Goal: Task Accomplishment & Management: Manage account settings

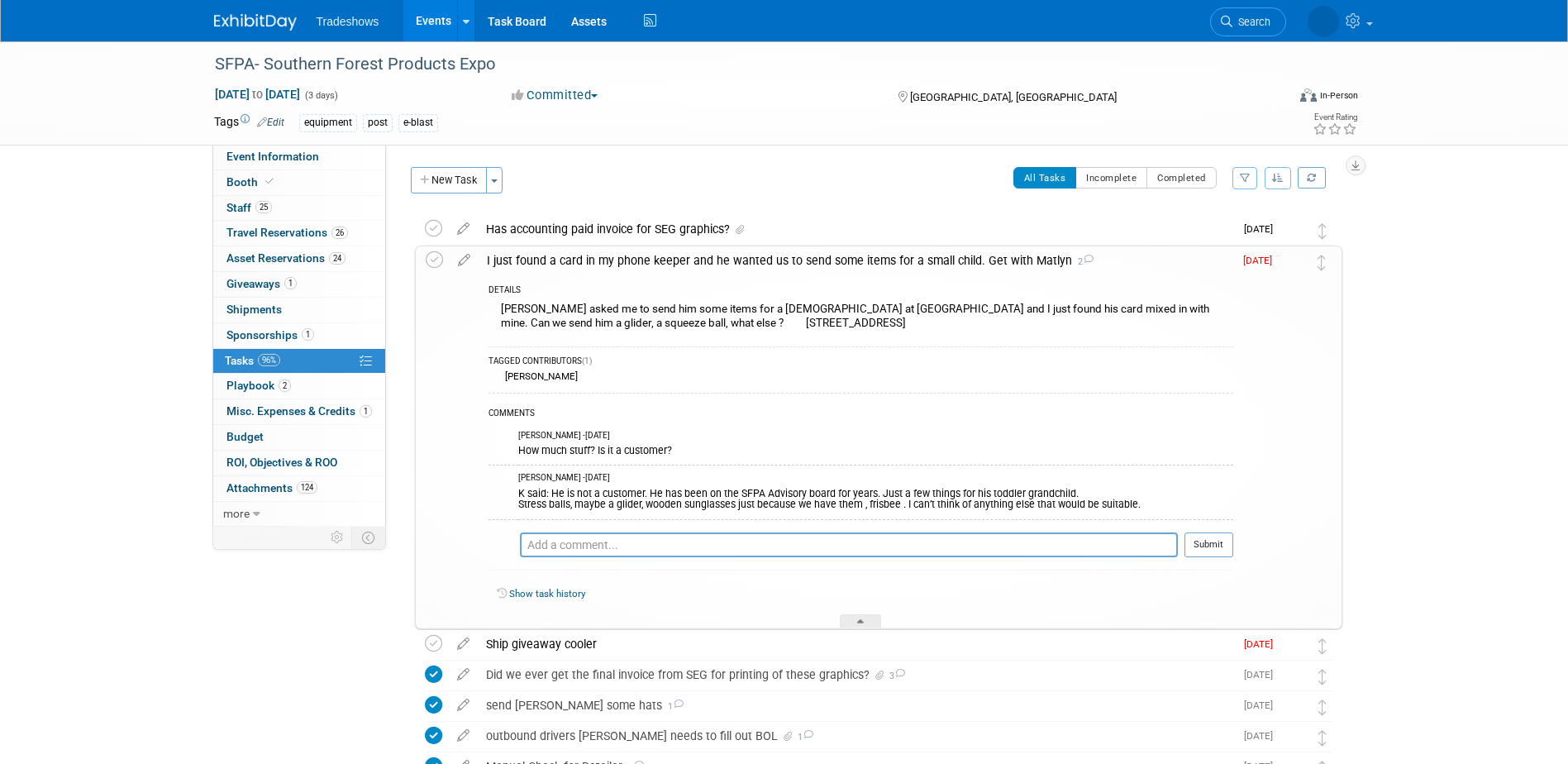
click at [1255, 261] on span "[DATE]" at bounding box center [1262, 260] width 38 height 11
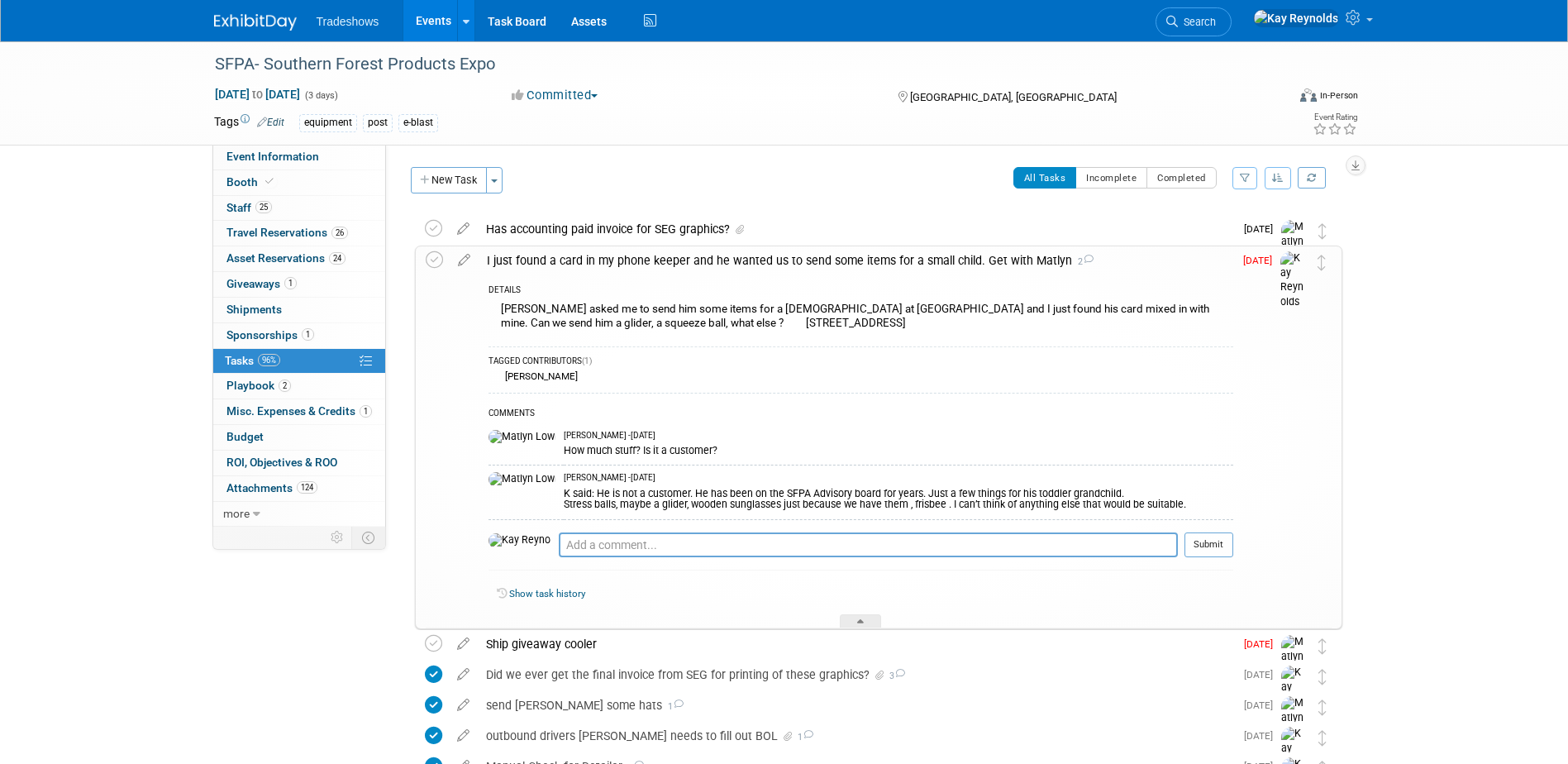
click at [1255, 261] on span "Sep 19" at bounding box center [1262, 260] width 38 height 11
click at [462, 260] on icon at bounding box center [464, 257] width 29 height 21
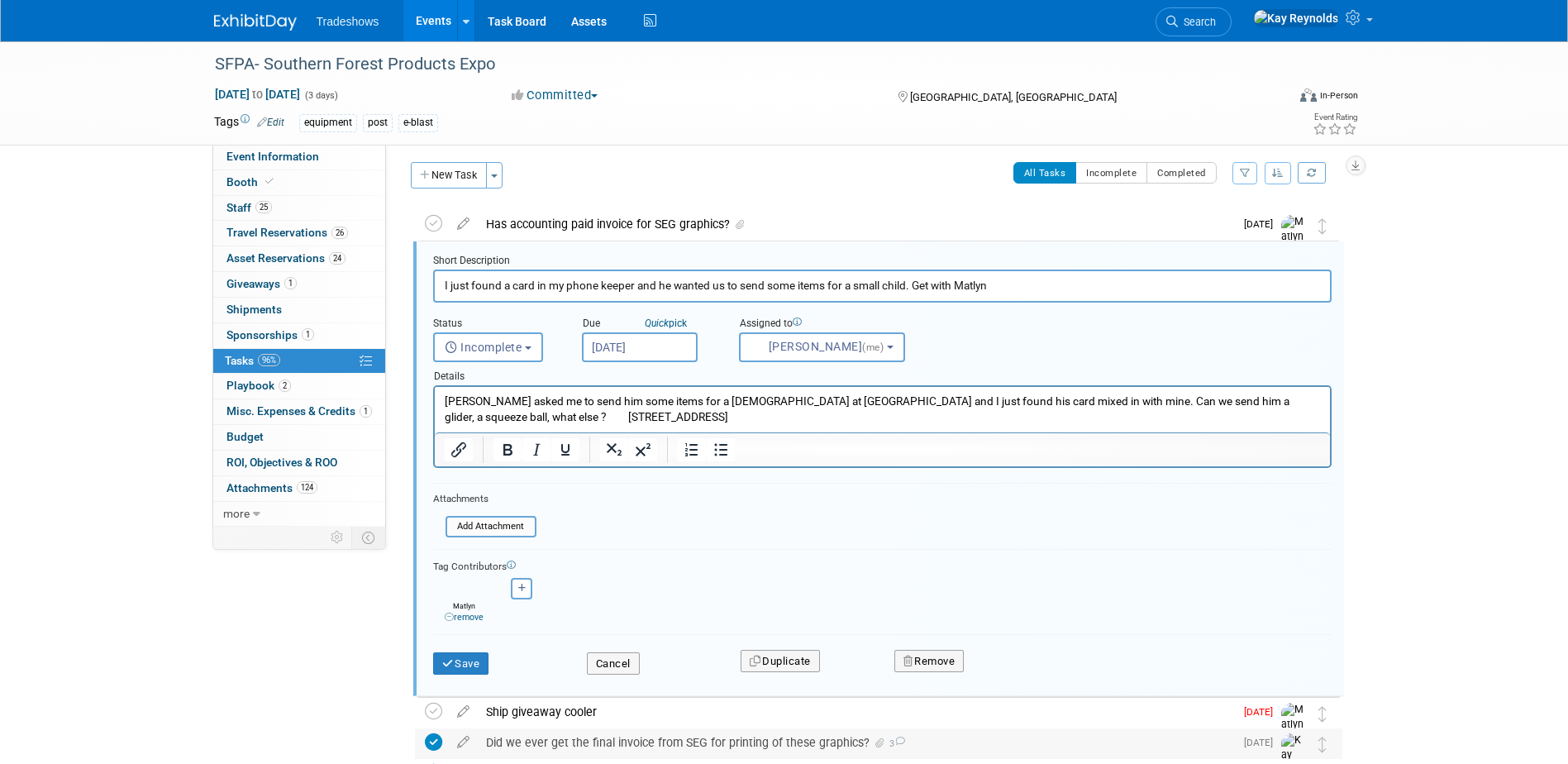
scroll to position [4, 0]
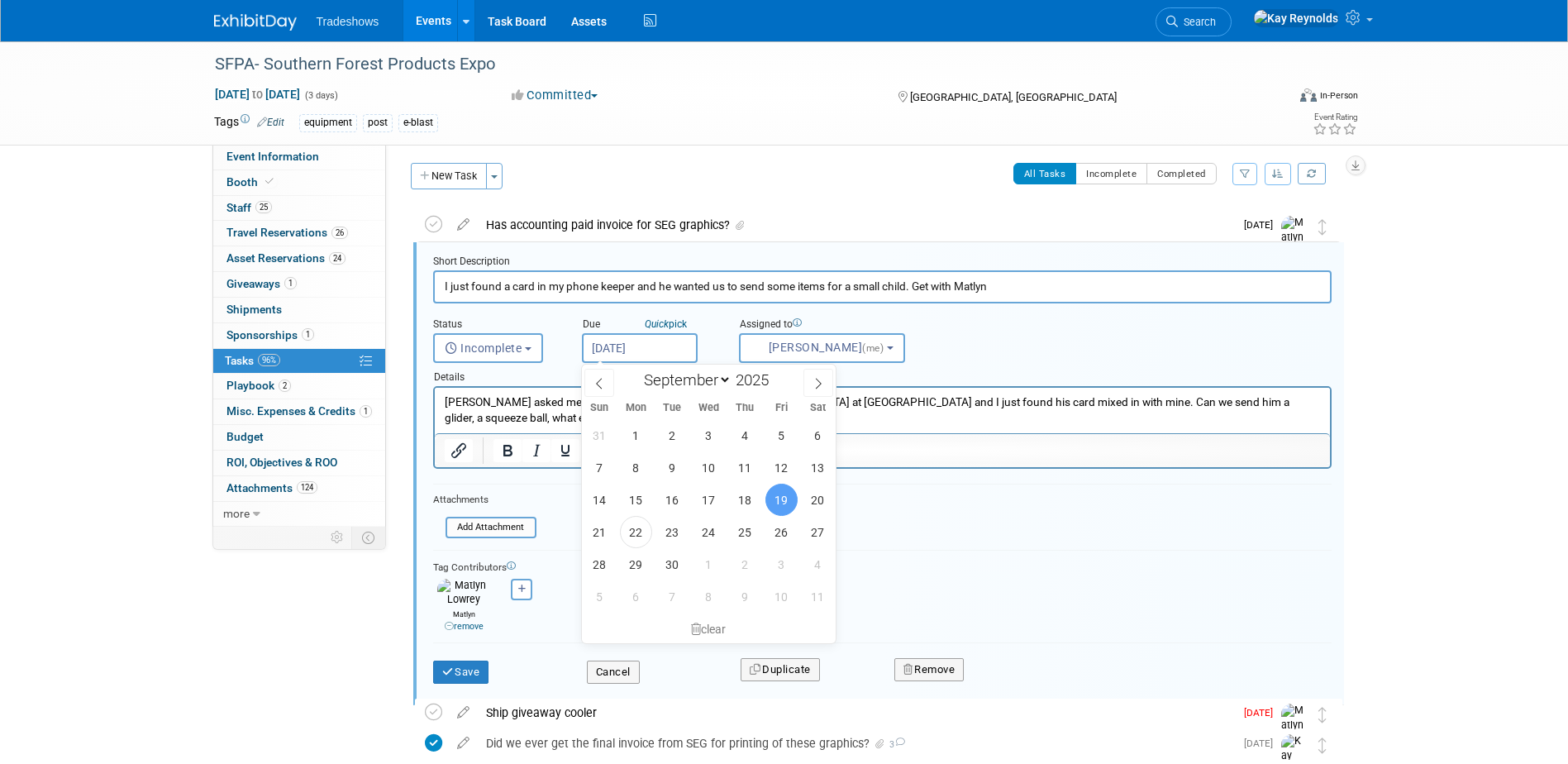
click at [628, 348] on input "Sep 19, 2025" at bounding box center [639, 348] width 115 height 30
click at [671, 531] on span "23" at bounding box center [673, 532] width 32 height 32
type input "Sep 23, 2025"
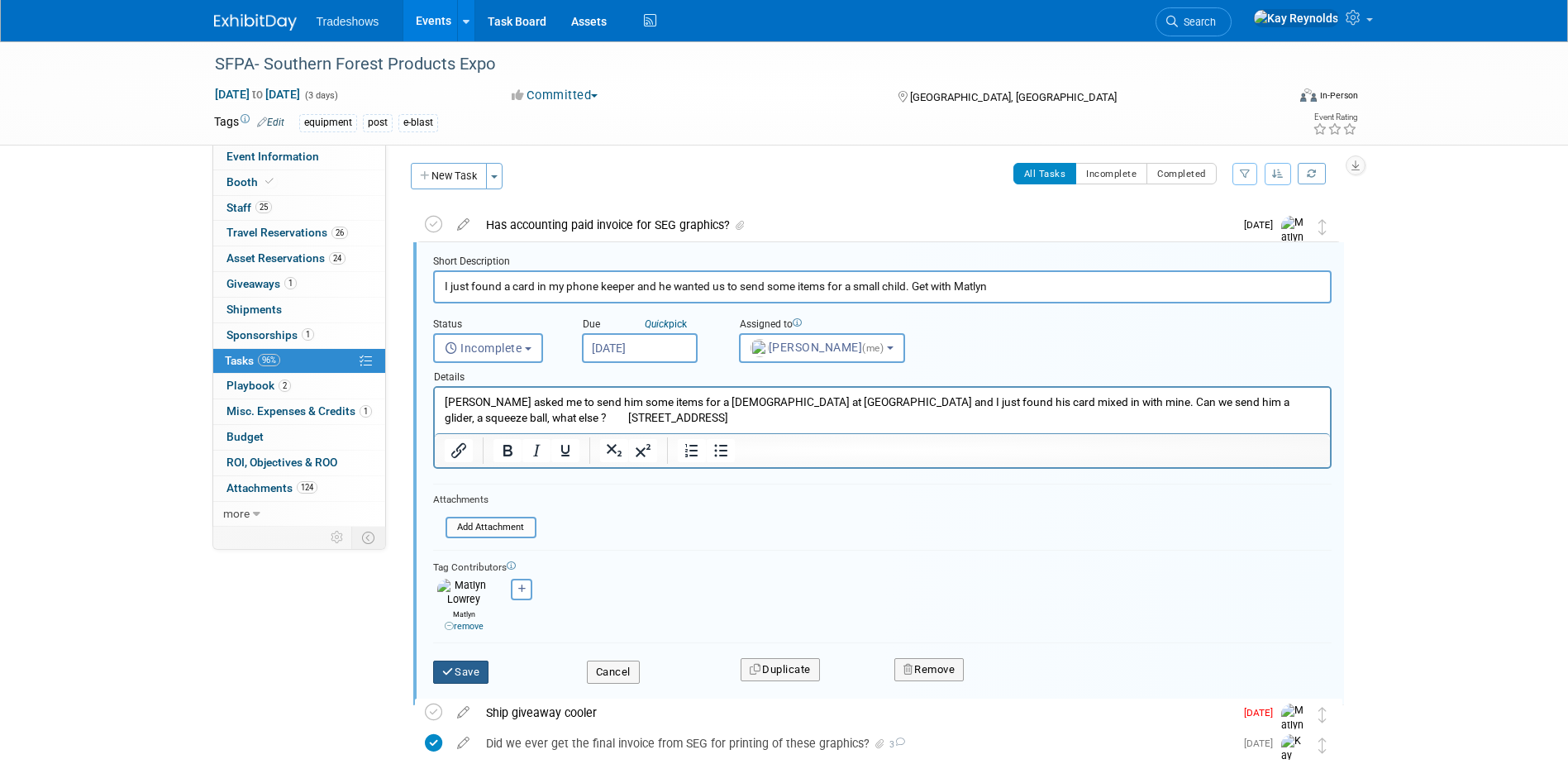
click at [448, 666] on icon "submit" at bounding box center [449, 671] width 13 height 10
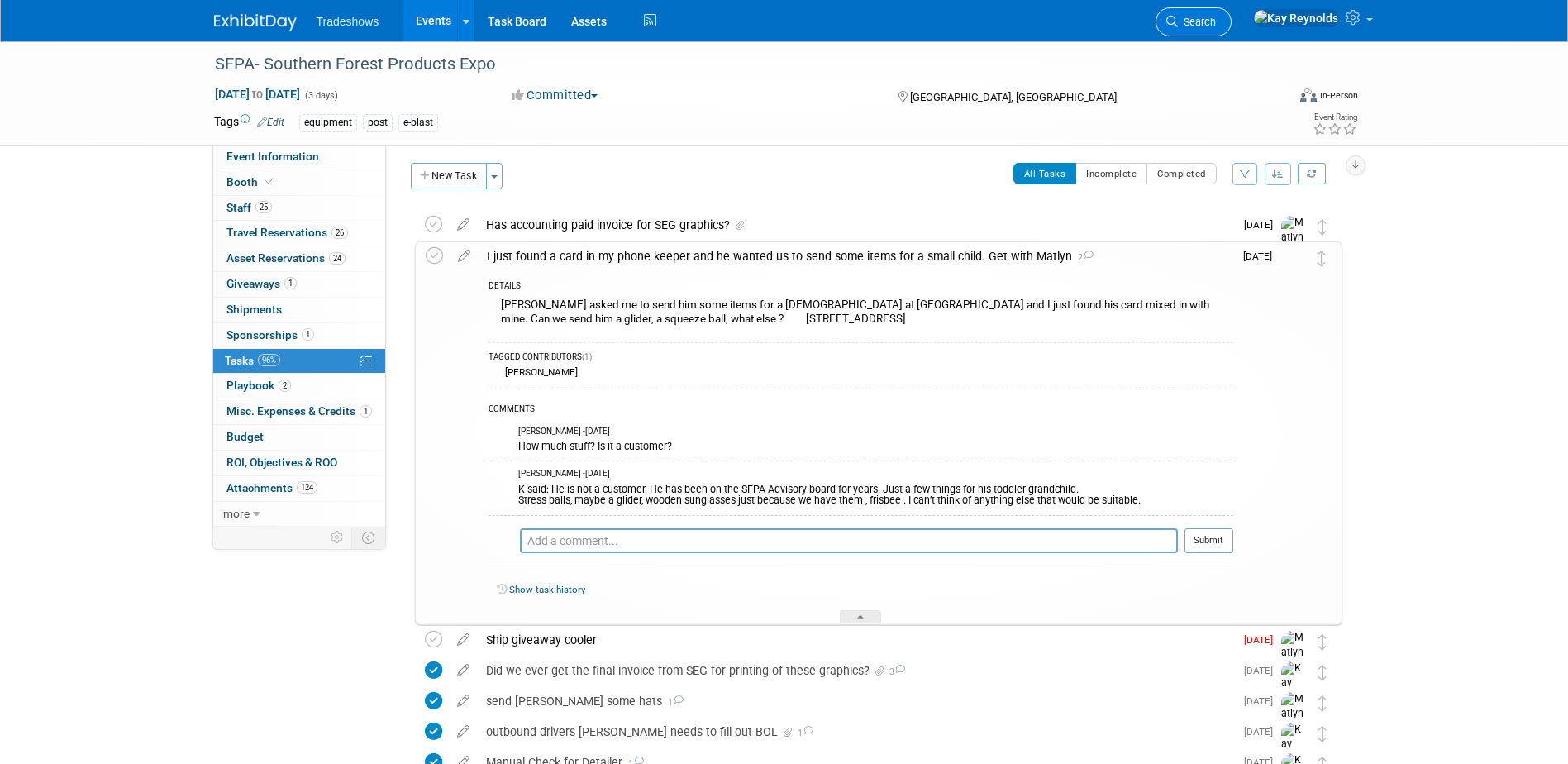
click at [1216, 23] on span "Search" at bounding box center [1197, 22] width 38 height 12
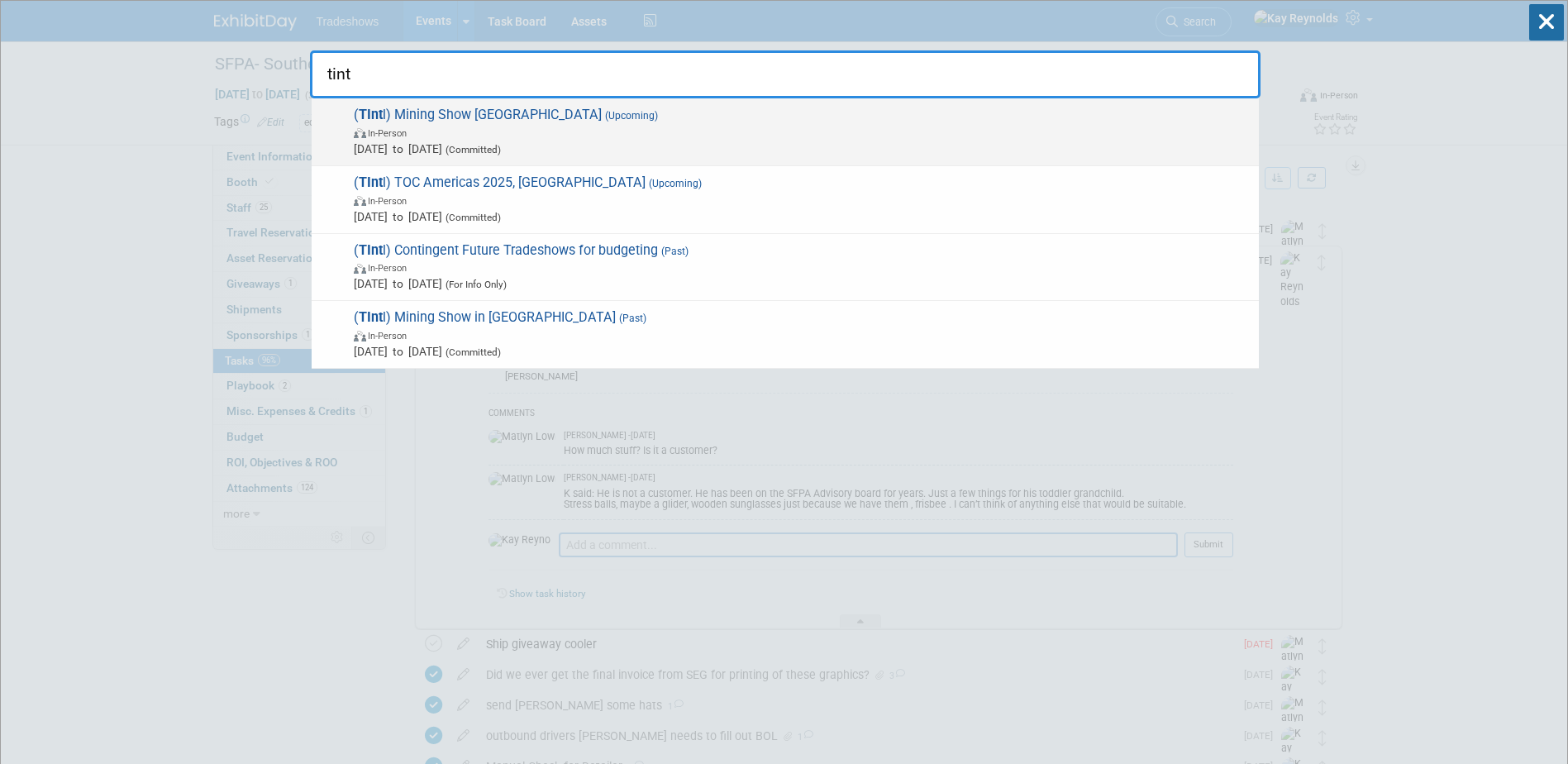
type input "tint"
click at [429, 109] on span "( TInt l) Mining Show Peru (Upcoming) In-Person Sep 22, 2025 to Sep 26, 2025 (C…" at bounding box center [799, 132] width 902 height 51
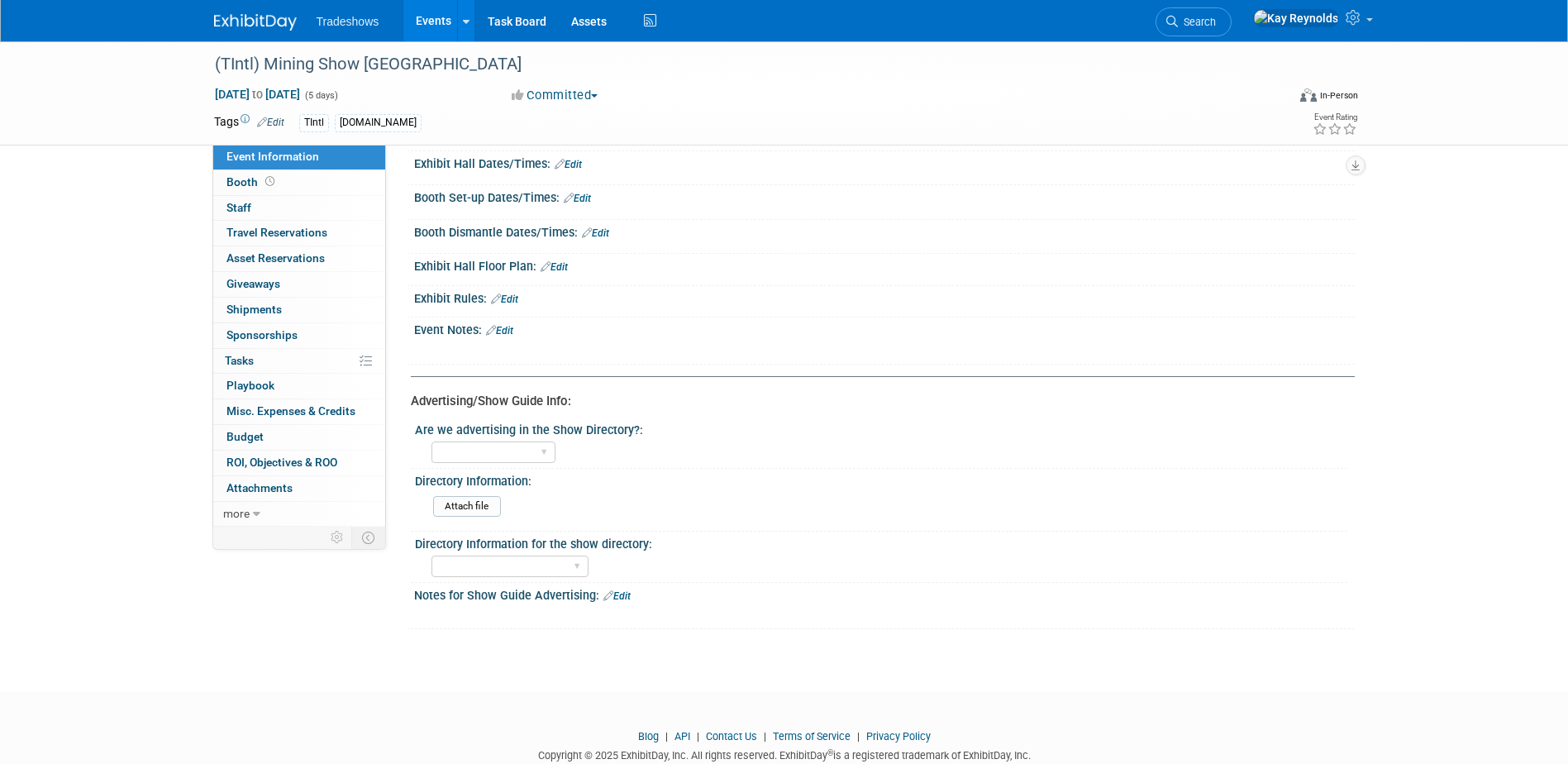
scroll to position [718, 0]
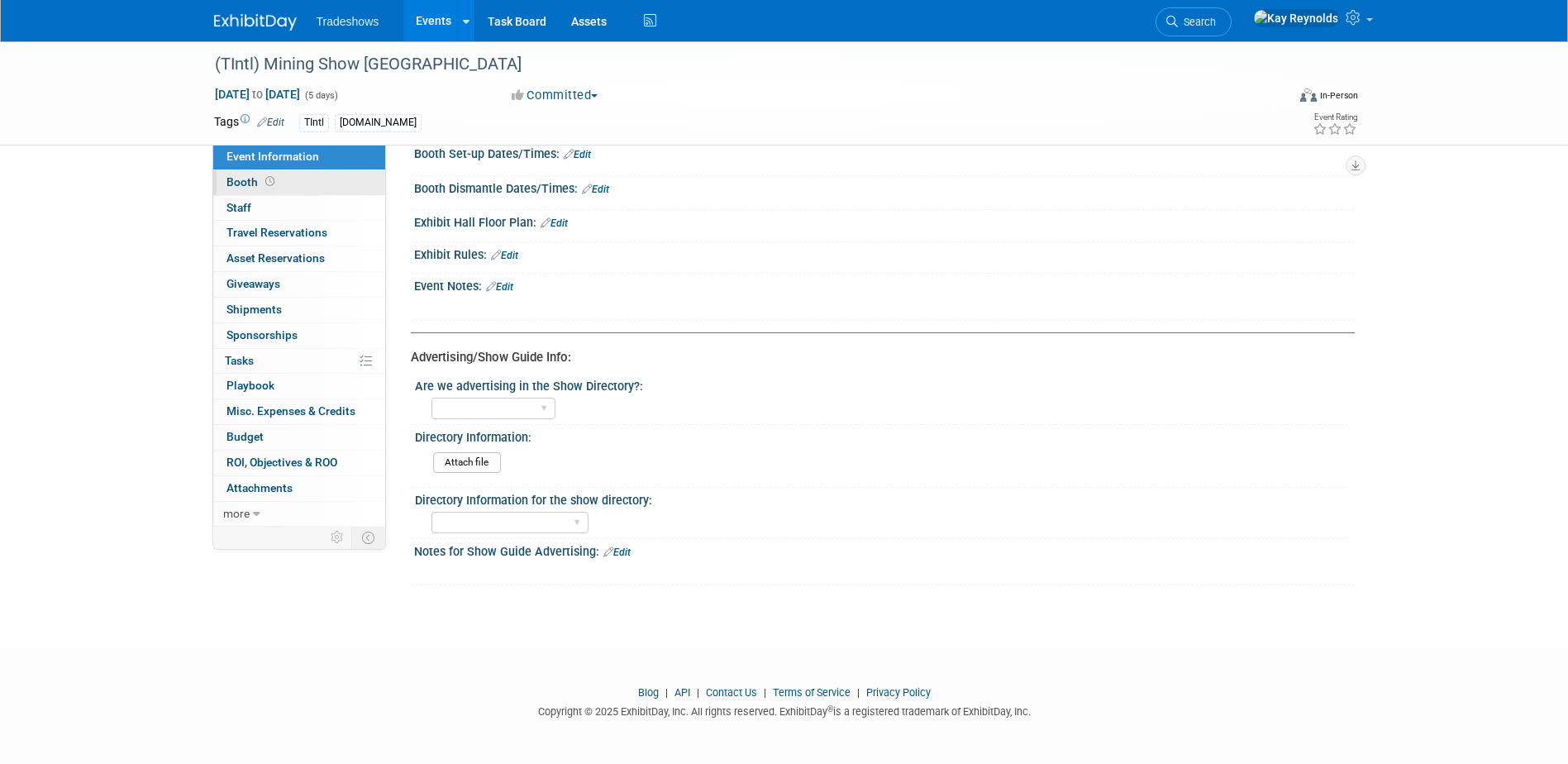
click at [254, 179] on span "Booth" at bounding box center [251, 182] width 52 height 13
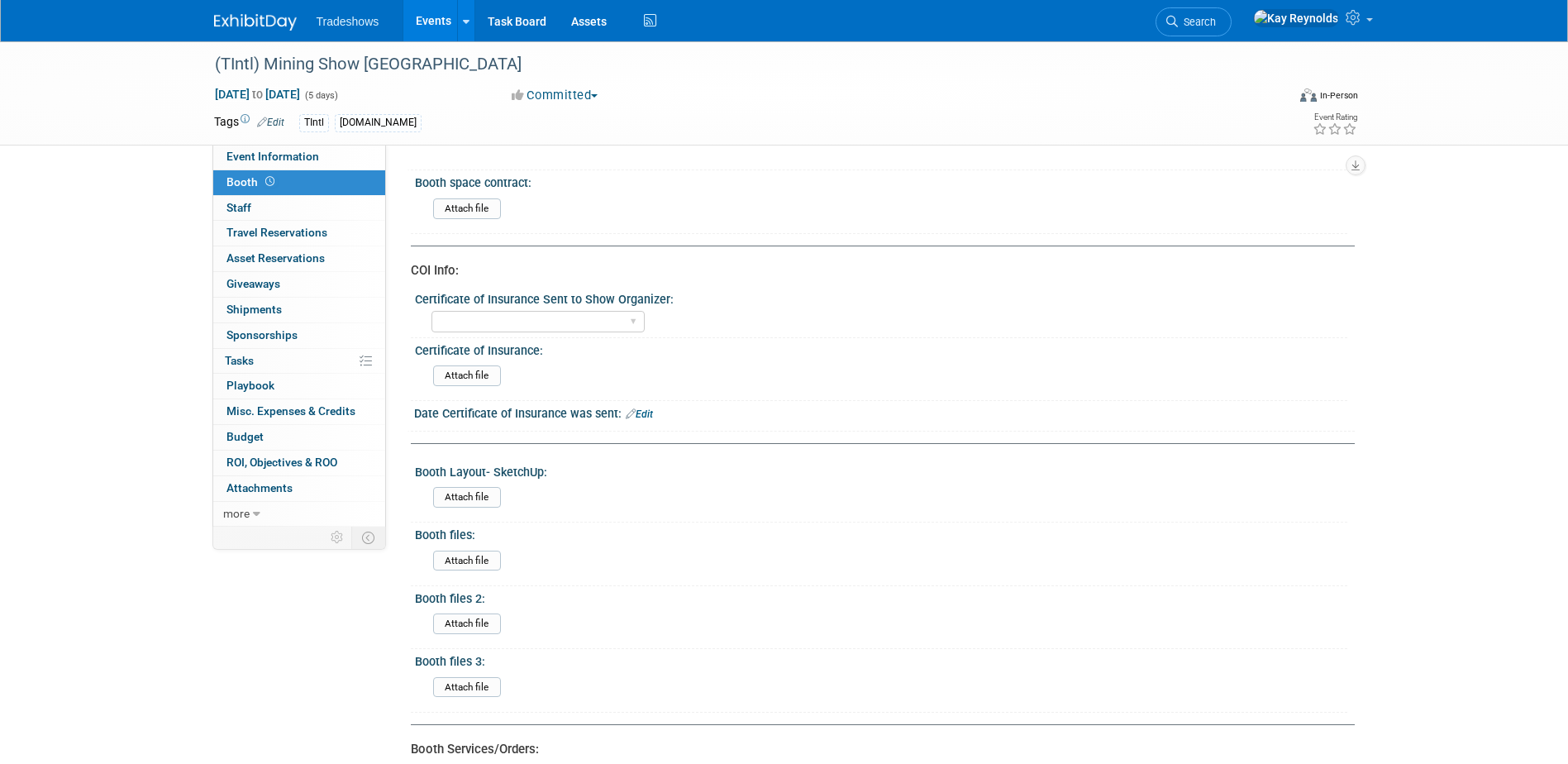
scroll to position [0, 0]
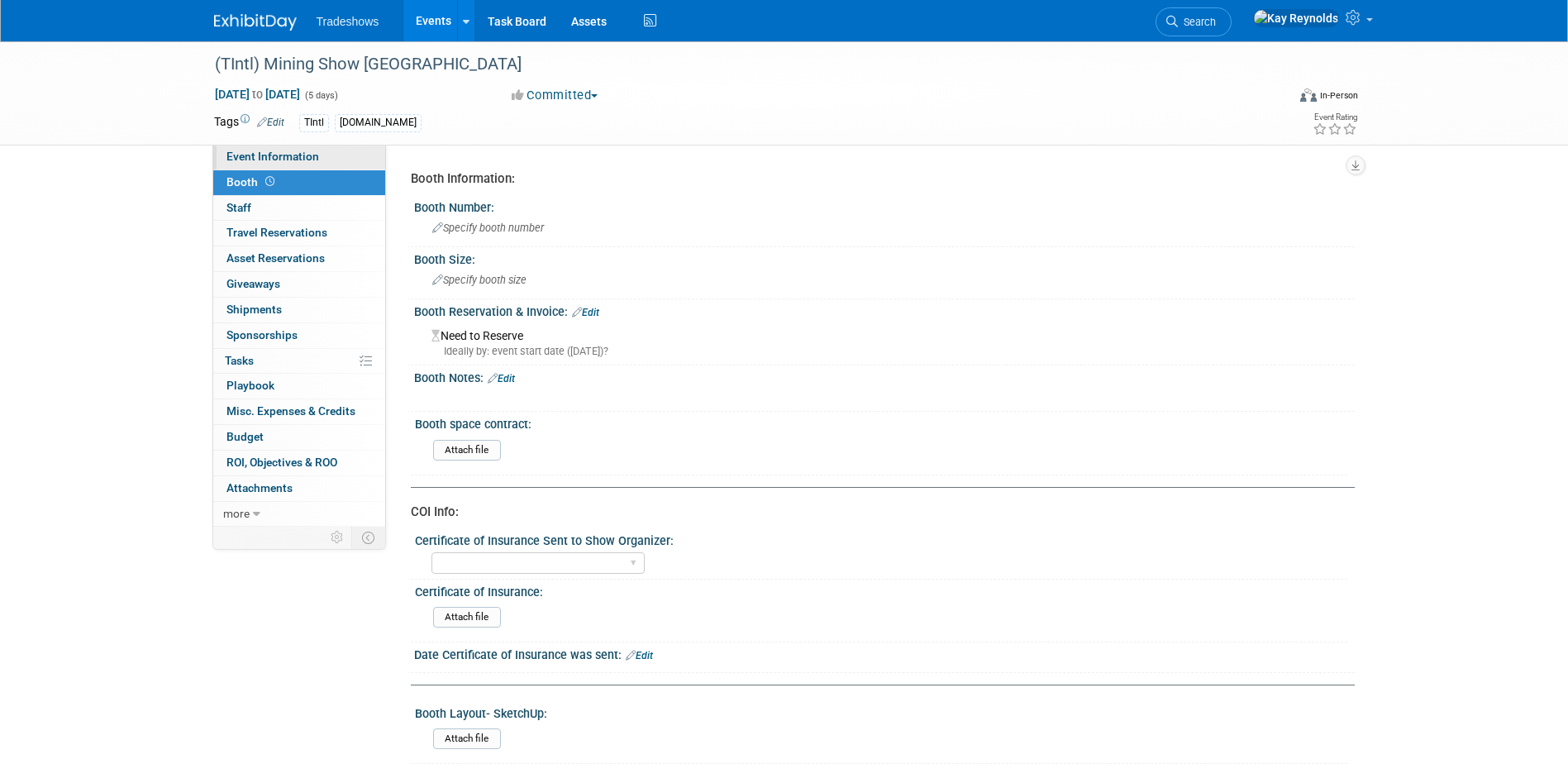
click at [232, 157] on span "Event Information" at bounding box center [272, 156] width 93 height 13
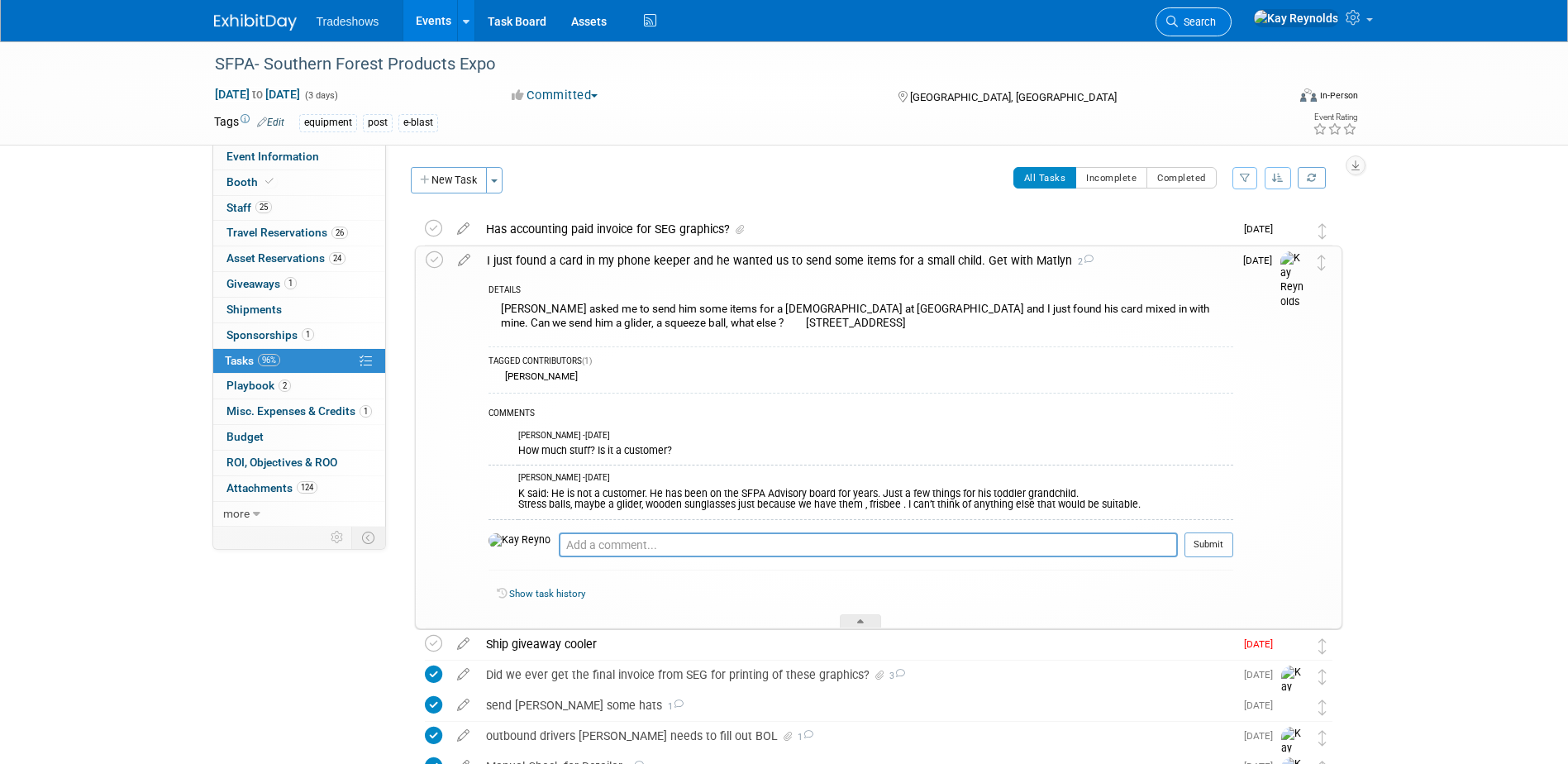
click at [1232, 13] on link "Search" at bounding box center [1194, 22] width 76 height 29
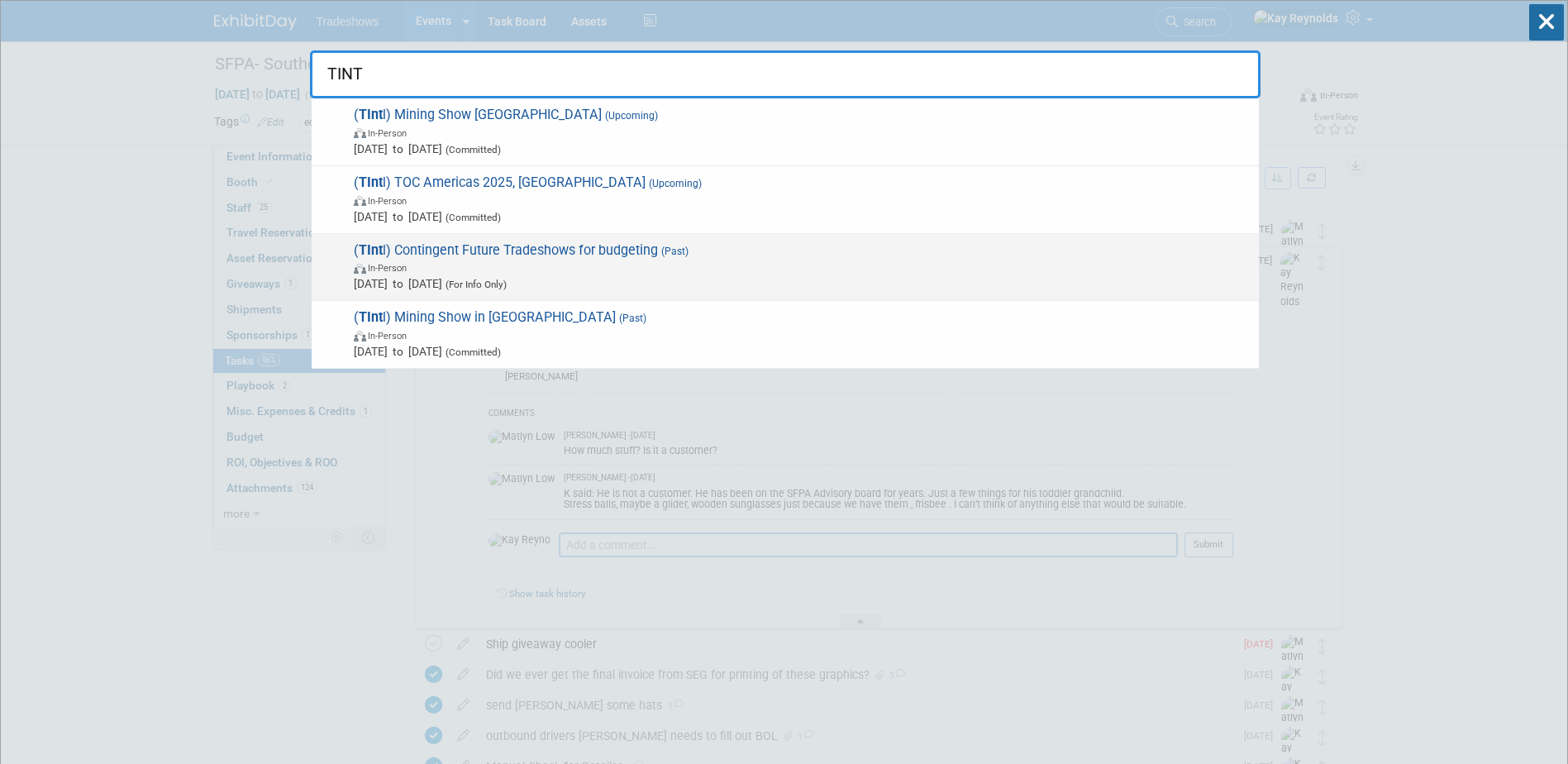
type input "TINT"
click at [505, 269] on span "In-Person" at bounding box center [802, 267] width 897 height 17
